Goal: Find specific page/section: Find specific page/section

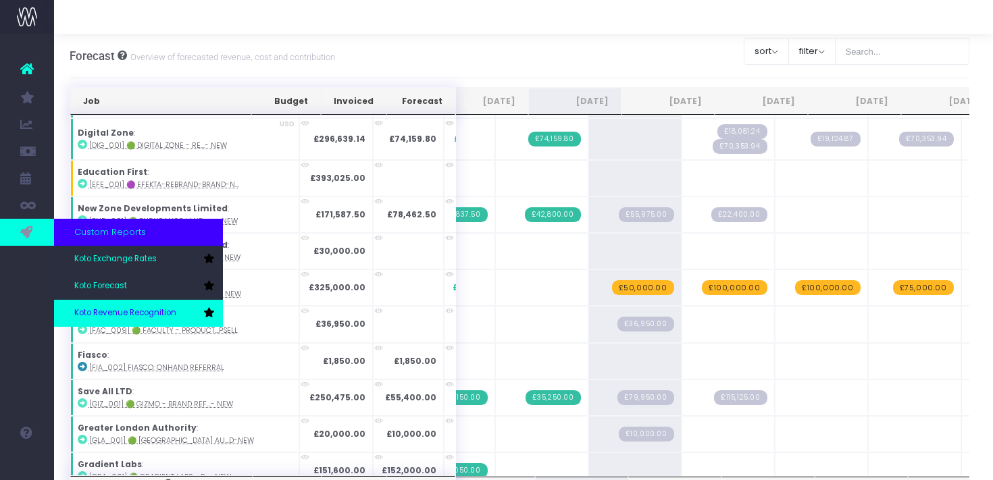
click at [119, 309] on span "Koto Revenue Recognition" at bounding box center [125, 313] width 102 height 12
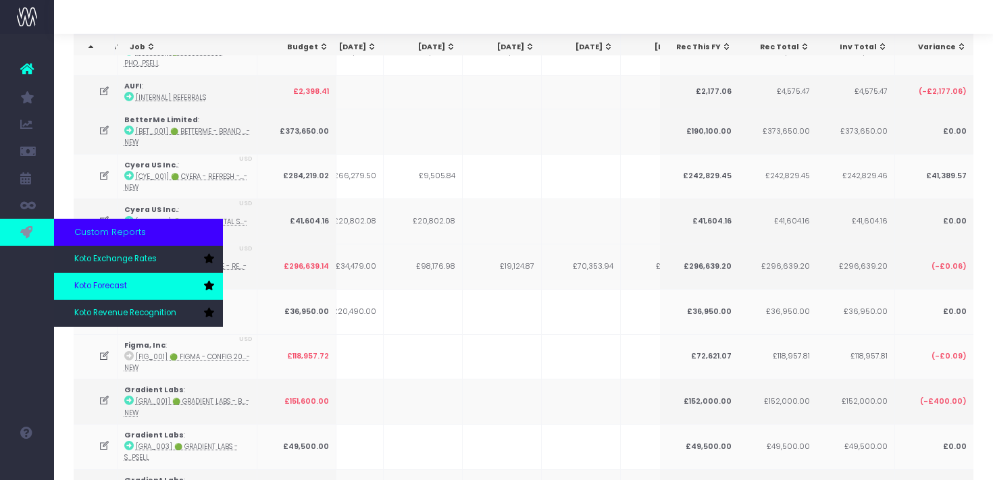
click at [130, 293] on link "Koto Forecast" at bounding box center [138, 286] width 169 height 27
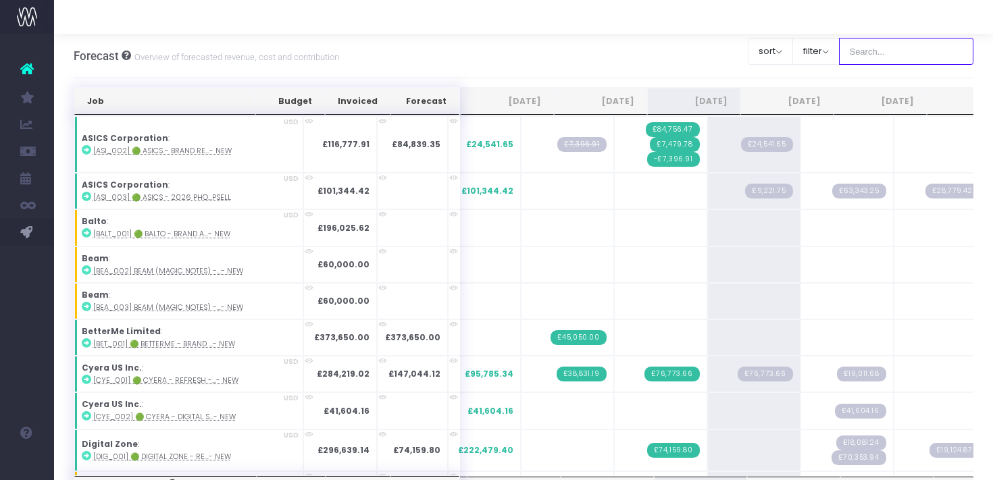
click at [891, 55] on input "text" at bounding box center [906, 51] width 135 height 27
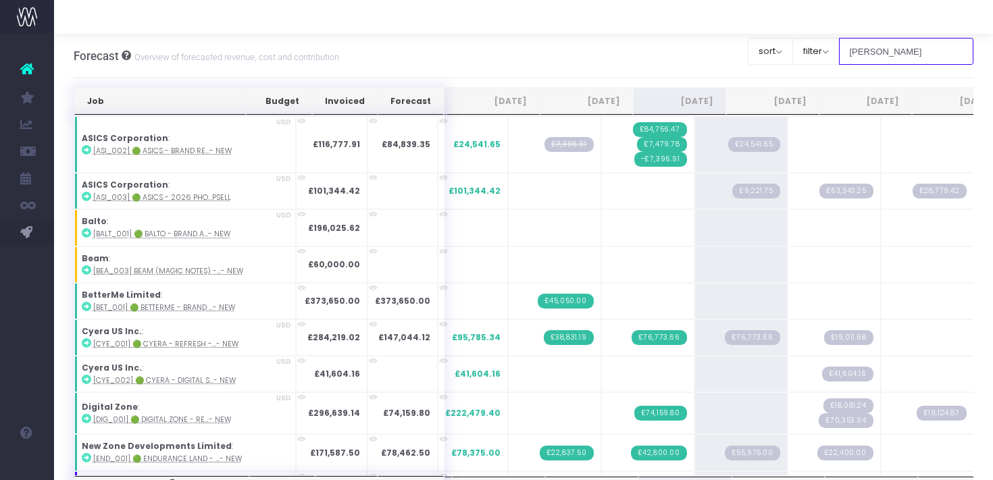
type input "dan"
click at [840, 52] on button "filter" at bounding box center [816, 51] width 47 height 27
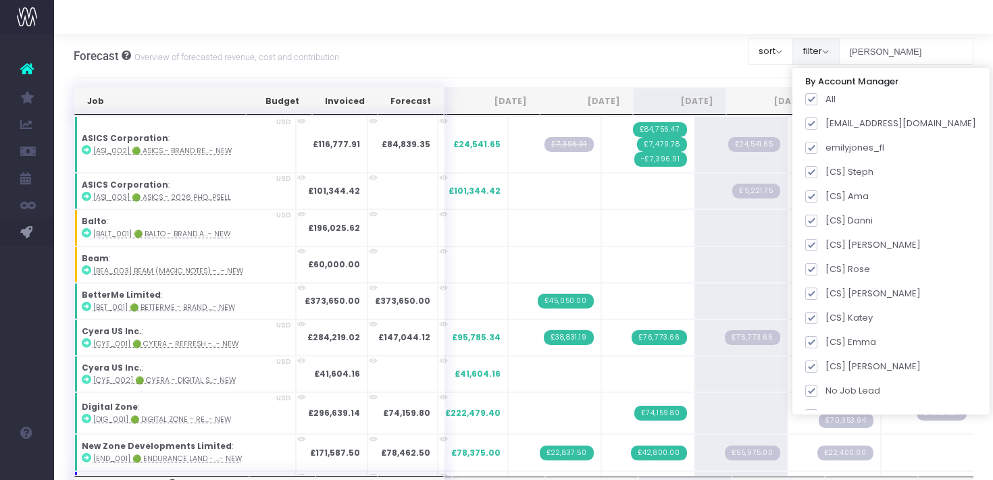
click at [818, 55] on button "filter" at bounding box center [816, 51] width 47 height 27
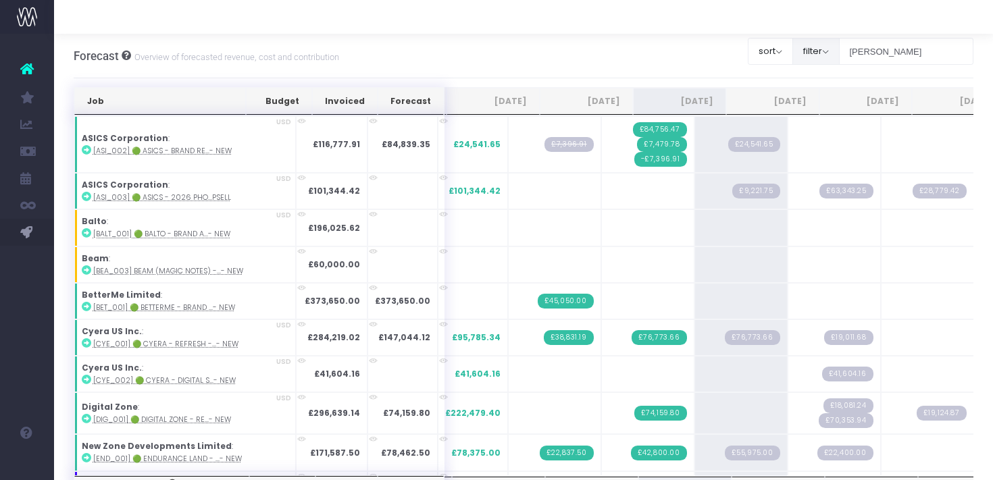
scroll to position [0, 1]
click at [796, 16] on div at bounding box center [523, 17] width 939 height 34
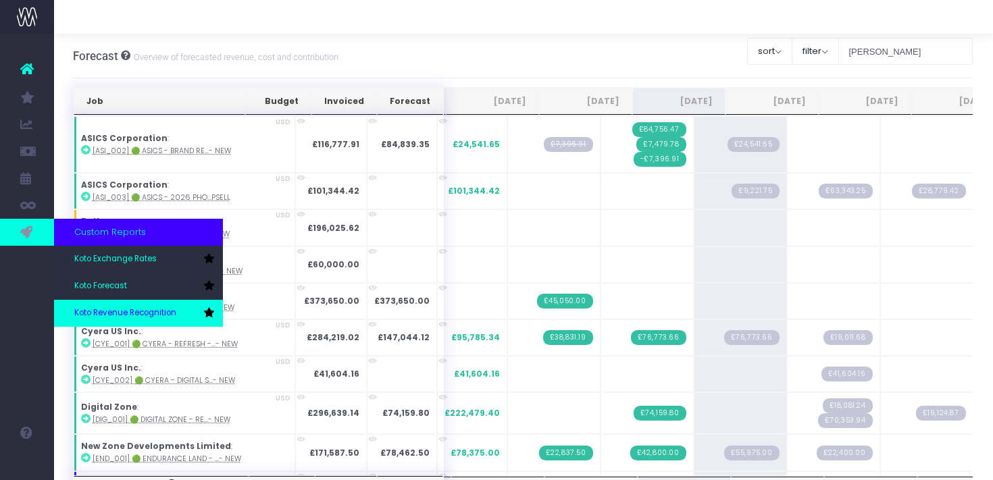
click at [123, 315] on span "Koto Revenue Recognition" at bounding box center [125, 313] width 102 height 12
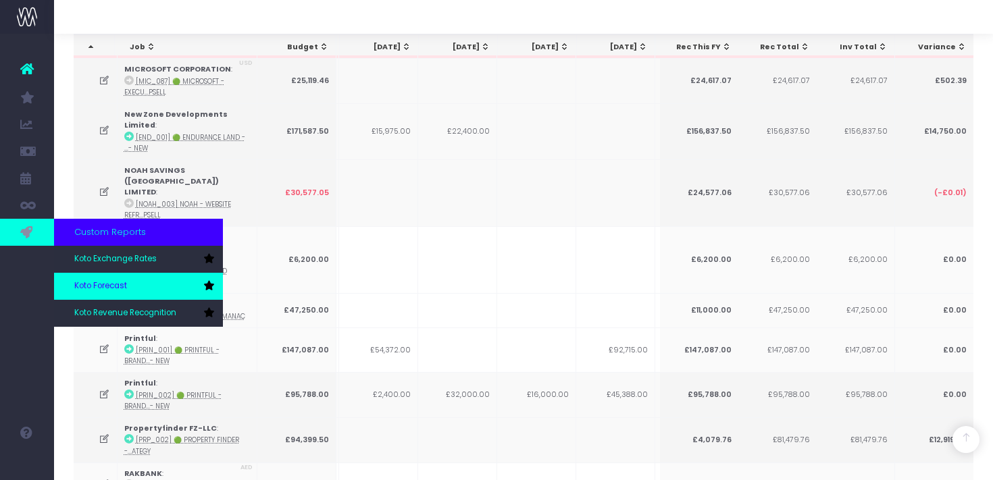
click at [111, 292] on link "Koto Forecast" at bounding box center [138, 286] width 169 height 27
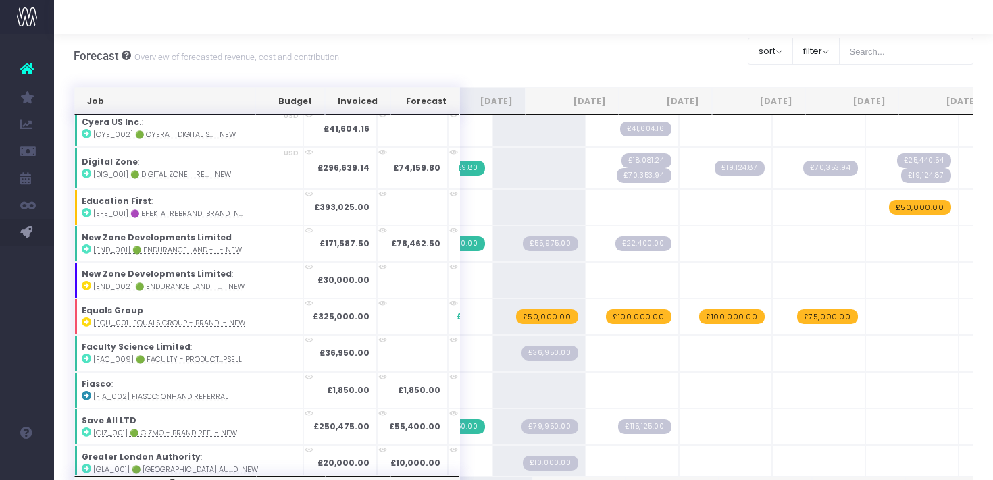
scroll to position [282, 271]
